Goal: Information Seeking & Learning: Find specific page/section

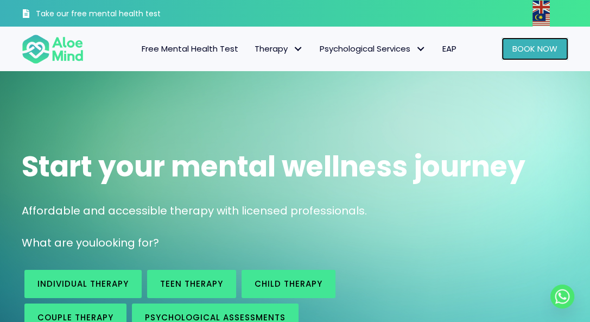
click at [506, 49] on link "Book Now" at bounding box center [534, 48] width 67 height 23
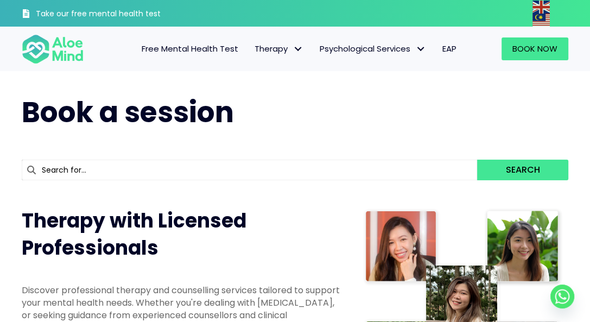
click at [311, 174] on input "text" at bounding box center [249, 169] width 455 height 21
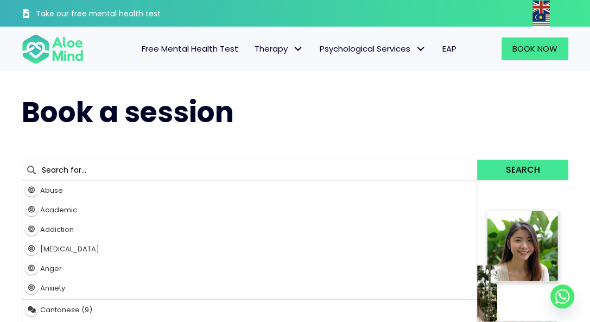
type input "abuse"
type input "a"
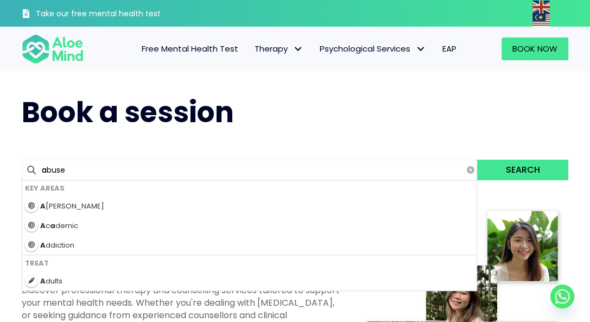
type input "anger"
type input "an"
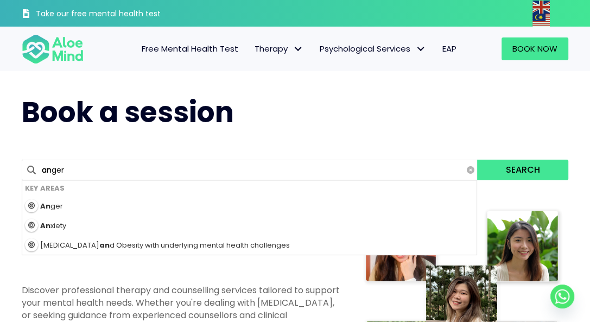
type input "anxiety"
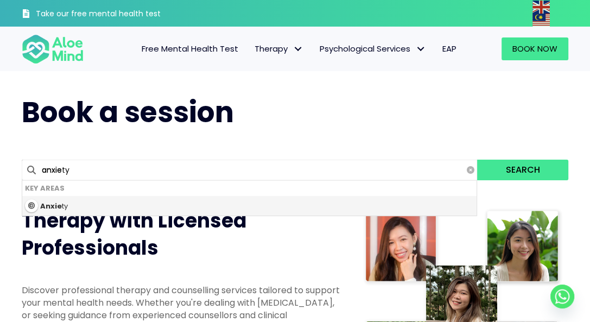
click at [312, 200] on div "Anxie ty" at bounding box center [249, 206] width 454 height 20
type input "Anxiety"
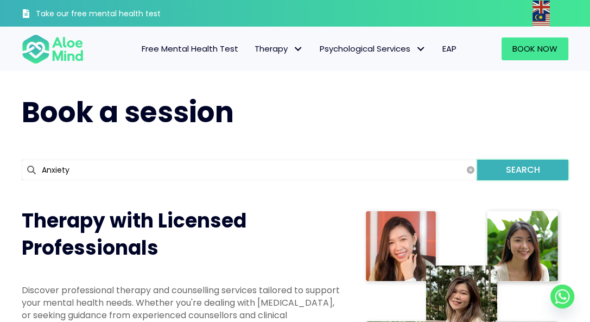
click at [507, 167] on button "Search" at bounding box center [522, 169] width 91 height 21
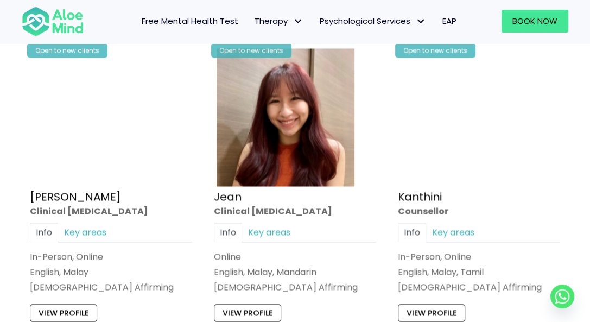
scroll to position [1394, 0]
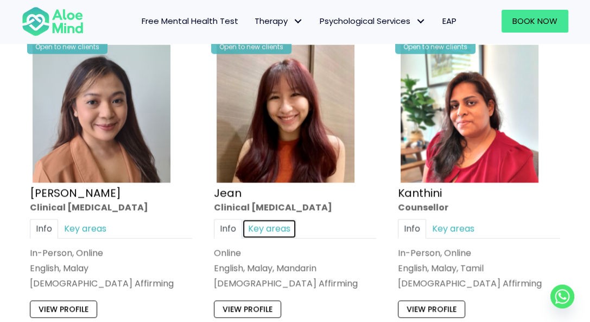
click at [266, 231] on link "Key areas" at bounding box center [269, 228] width 54 height 19
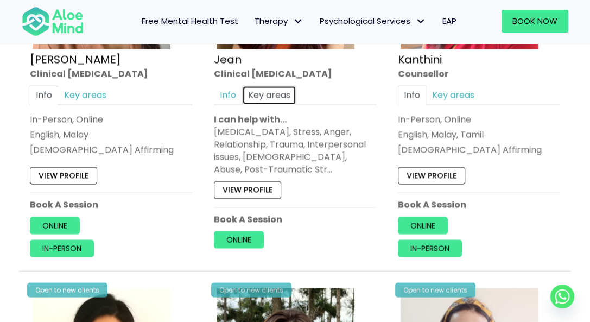
scroll to position [1545, 0]
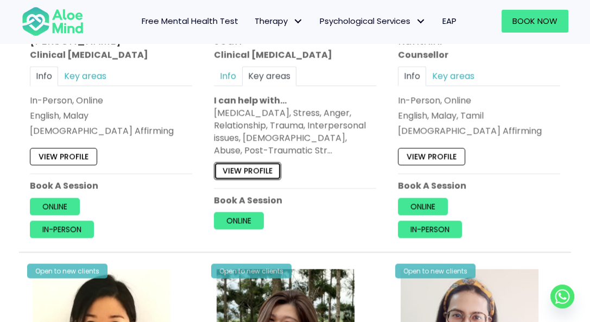
click at [219, 164] on link "View profile" at bounding box center [247, 170] width 67 height 17
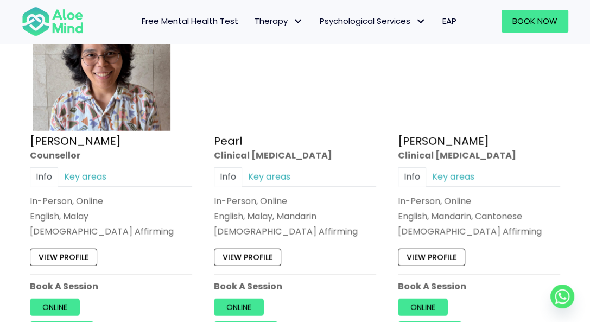
scroll to position [2156, 0]
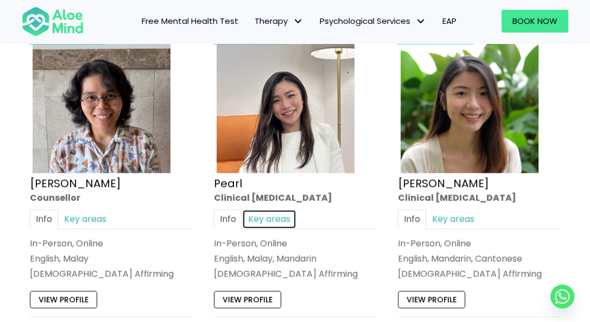
click at [282, 216] on link "Key areas" at bounding box center [269, 218] width 54 height 19
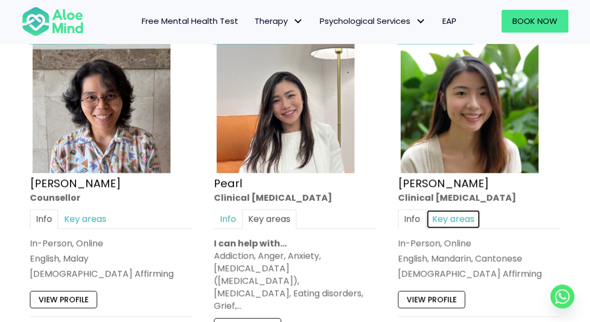
click at [450, 213] on link "Key areas" at bounding box center [453, 218] width 54 height 19
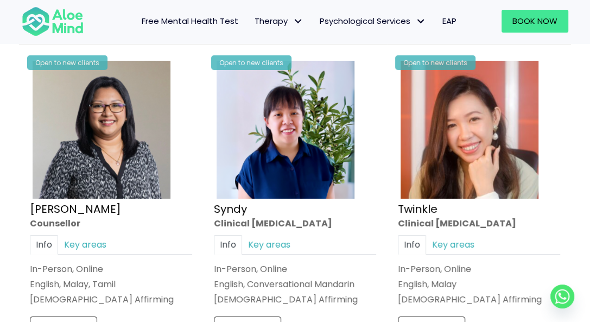
scroll to position [2580, 0]
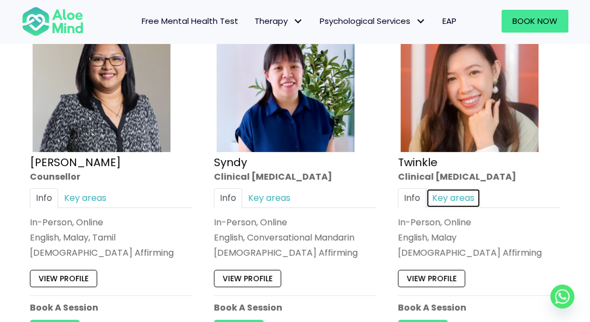
click at [465, 188] on link "Key areas" at bounding box center [453, 197] width 54 height 19
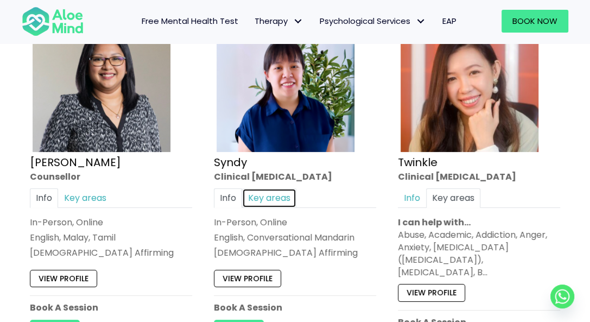
click at [277, 188] on link "Key areas" at bounding box center [269, 197] width 54 height 19
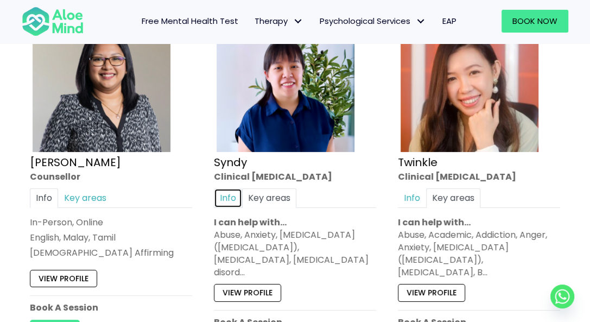
click at [224, 188] on link "Info" at bounding box center [228, 197] width 28 height 19
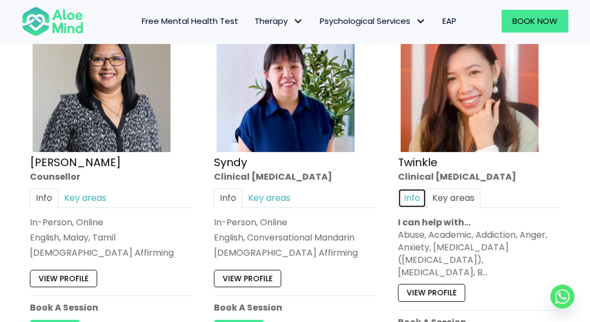
click at [411, 188] on link "Info" at bounding box center [412, 197] width 28 height 19
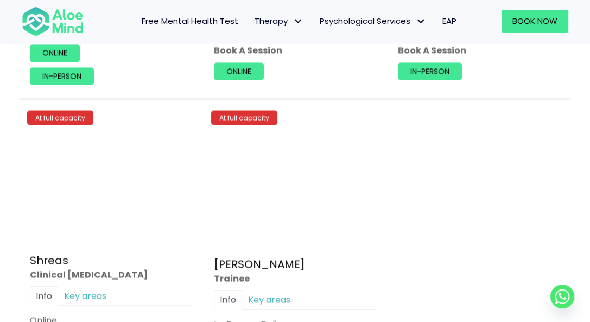
scroll to position [4363, 0]
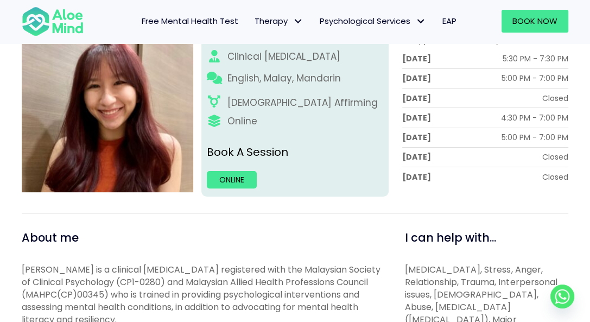
scroll to position [172, 0]
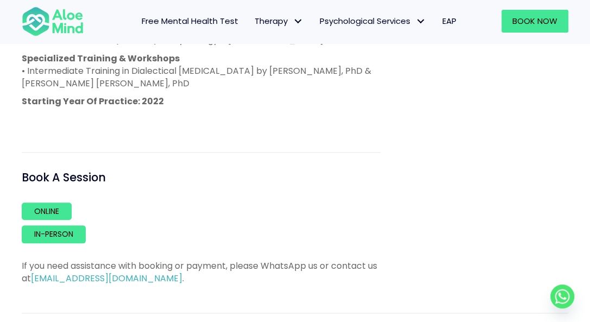
scroll to position [825, 0]
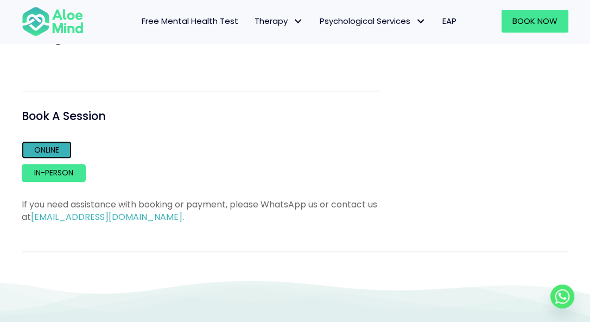
click at [62, 150] on link "Online" at bounding box center [47, 149] width 50 height 17
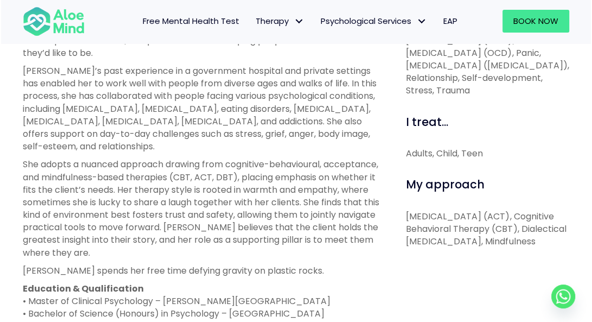
scroll to position [442, 0]
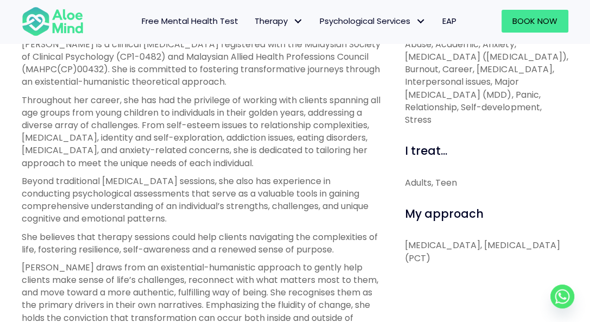
scroll to position [449, 0]
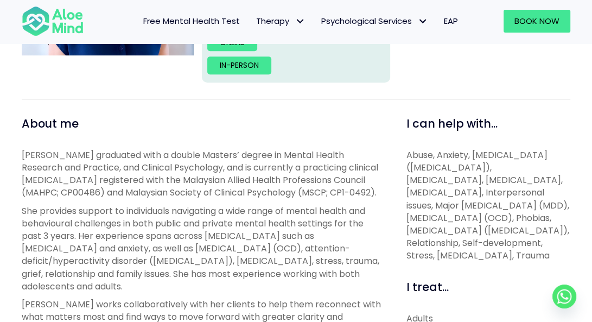
scroll to position [44, 0]
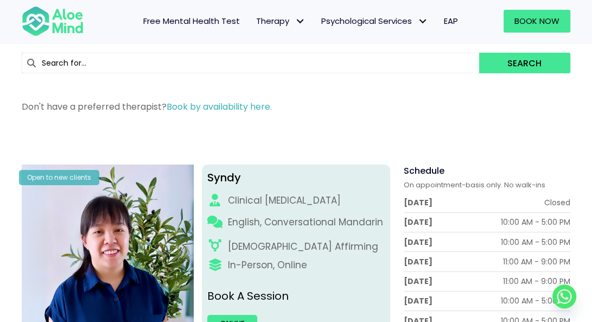
click at [319, 56] on input "text" at bounding box center [250, 63] width 457 height 21
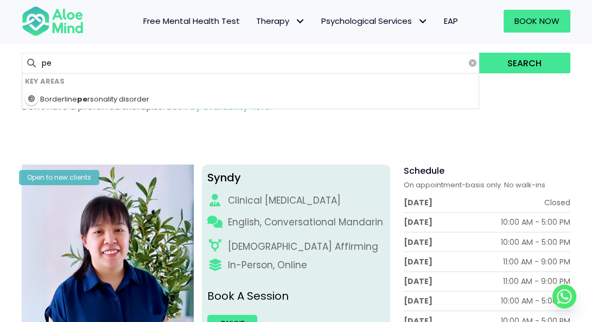
type input "pea"
type input "pearl"
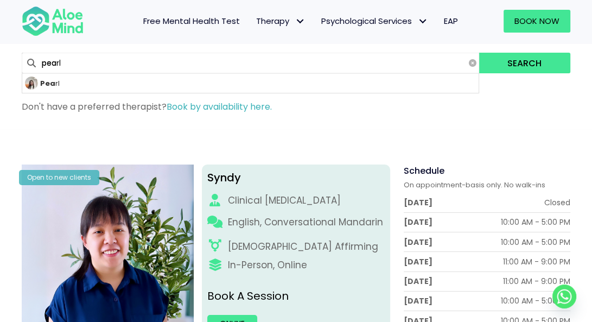
type input "pear"
click at [479, 53] on button "Search" at bounding box center [525, 63] width 92 height 21
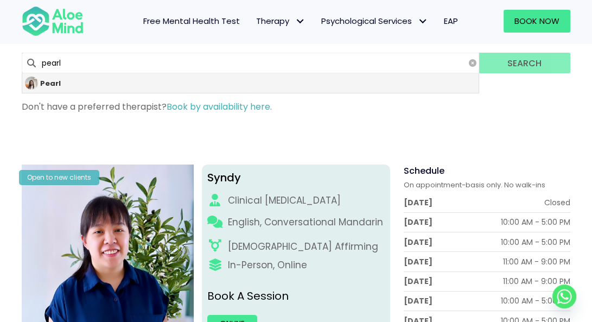
click at [239, 87] on div "Pearl" at bounding box center [250, 83] width 456 height 20
type input "Pearl"
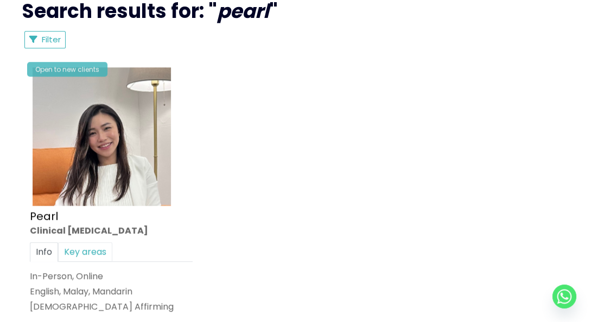
scroll to position [606, 0]
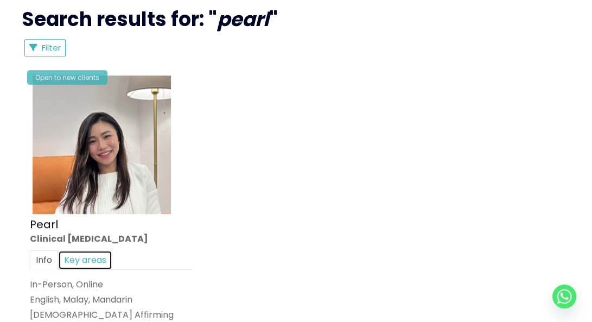
click at [87, 254] on link "Key areas" at bounding box center [85, 259] width 54 height 19
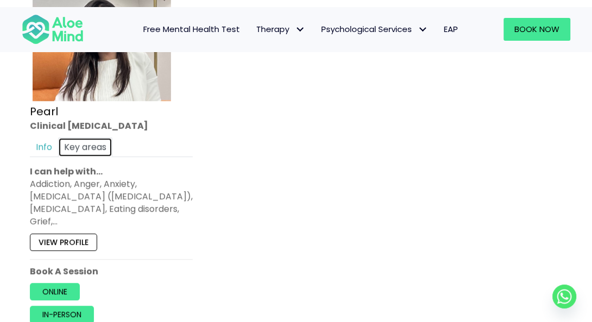
scroll to position [725, 0]
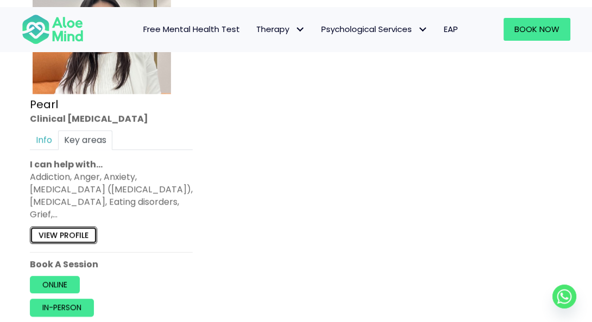
click at [59, 226] on link "View profile" at bounding box center [63, 234] width 67 height 17
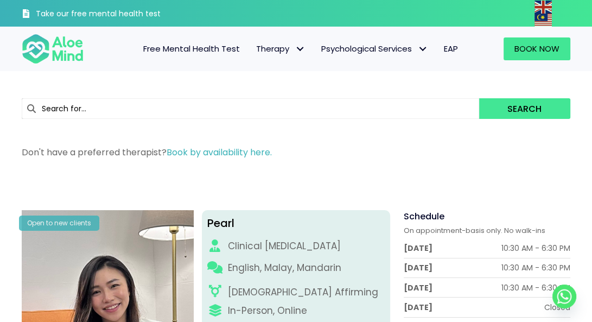
click at [363, 111] on input "text" at bounding box center [250, 108] width 457 height 21
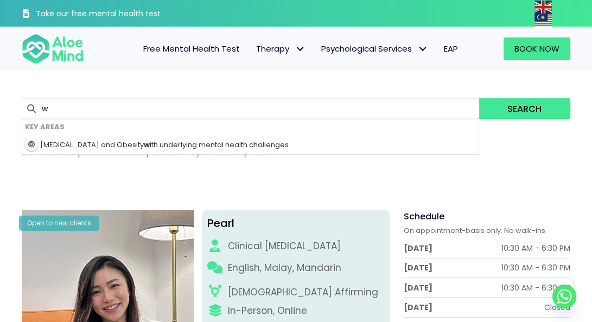
type input "we"
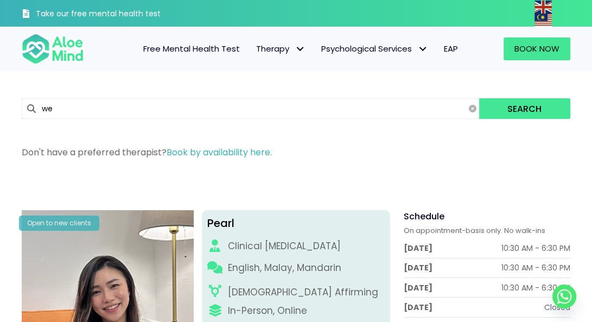
type input "[PERSON_NAME]"
type input "wei"
type input "[PERSON_NAME]"
click at [479, 98] on button "Search" at bounding box center [525, 108] width 92 height 21
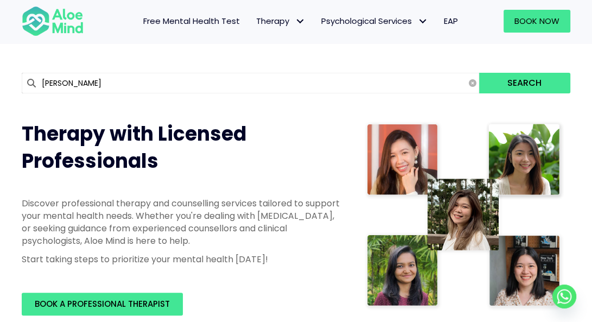
scroll to position [79, 0]
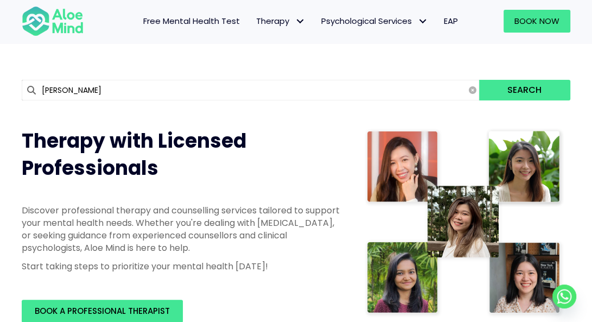
click at [472, 86] on icon at bounding box center [473, 90] width 8 height 8
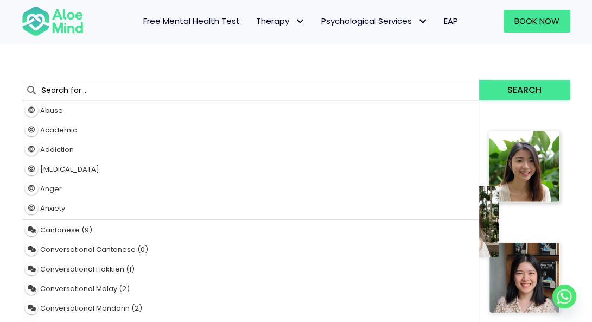
click at [406, 98] on input "text" at bounding box center [250, 90] width 457 height 21
type input "we"
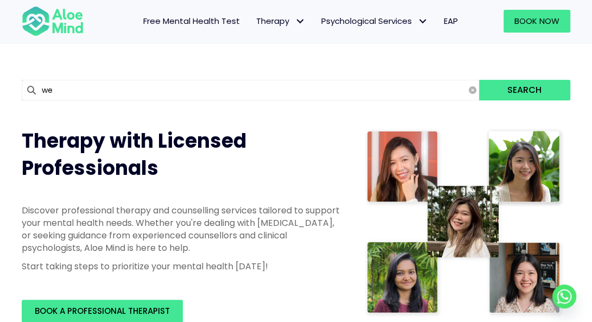
type input "[PERSON_NAME]"
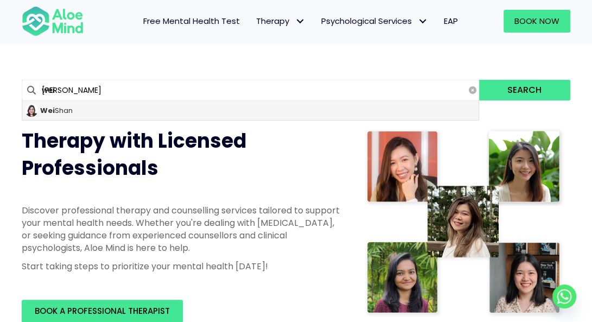
click at [392, 108] on div "[PERSON_NAME]" at bounding box center [250, 110] width 456 height 20
type input "[PERSON_NAME]"
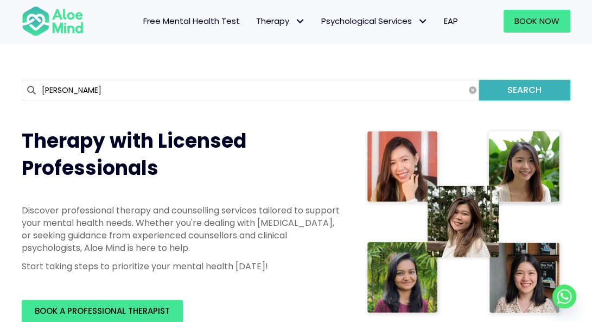
click at [508, 87] on button "Search" at bounding box center [525, 90] width 92 height 21
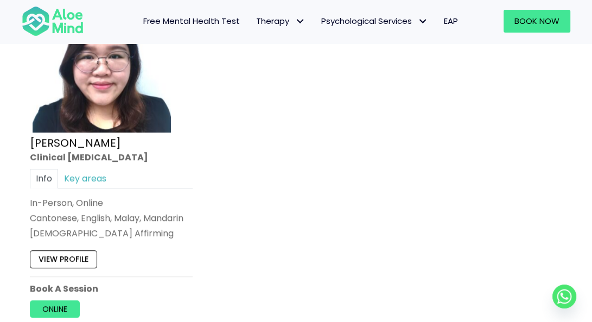
scroll to position [683, 0]
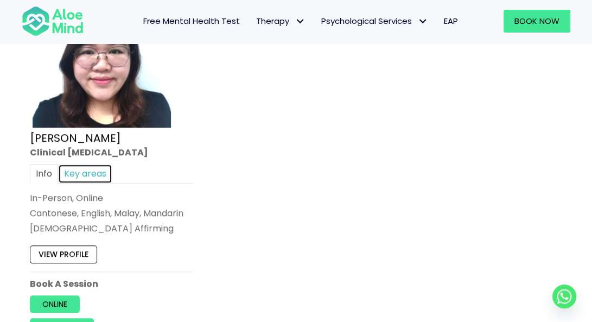
click at [93, 173] on link "Key areas" at bounding box center [85, 173] width 54 height 19
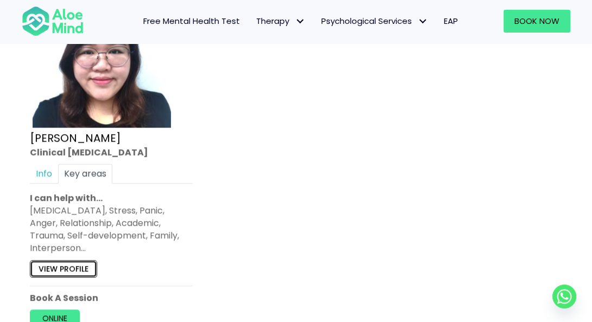
click at [57, 264] on link "View profile" at bounding box center [63, 268] width 67 height 17
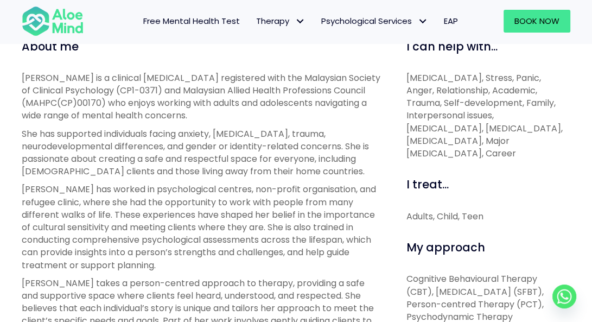
scroll to position [121, 0]
